Goal: Find specific page/section: Find specific page/section

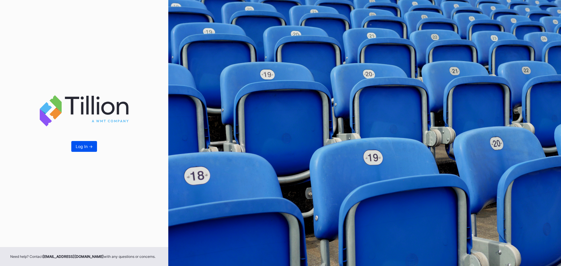
click at [94, 144] on button "Log In ->" at bounding box center [84, 146] width 26 height 11
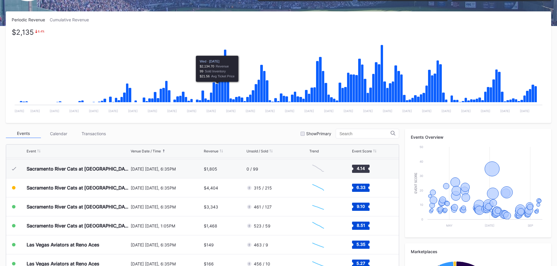
scroll to position [88, 0]
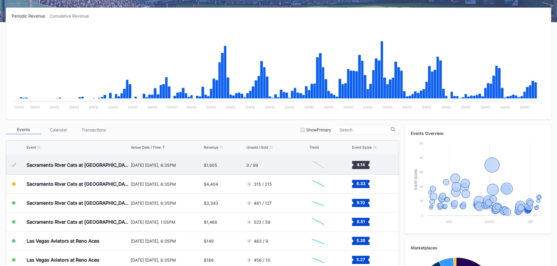
click at [172, 165] on div "[DATE] [DATE], 6:35PM" at bounding box center [167, 165] width 72 height 5
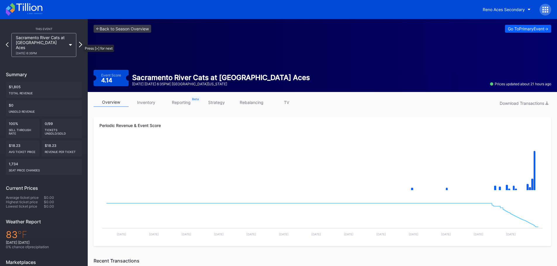
click at [80, 42] on icon at bounding box center [80, 45] width 3 height 6
click at [82, 43] on icon at bounding box center [80, 45] width 3 height 6
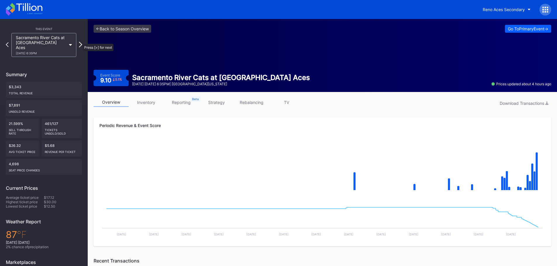
click at [80, 42] on icon at bounding box center [80, 45] width 3 height 6
